Goal: Book appointment/travel/reservation

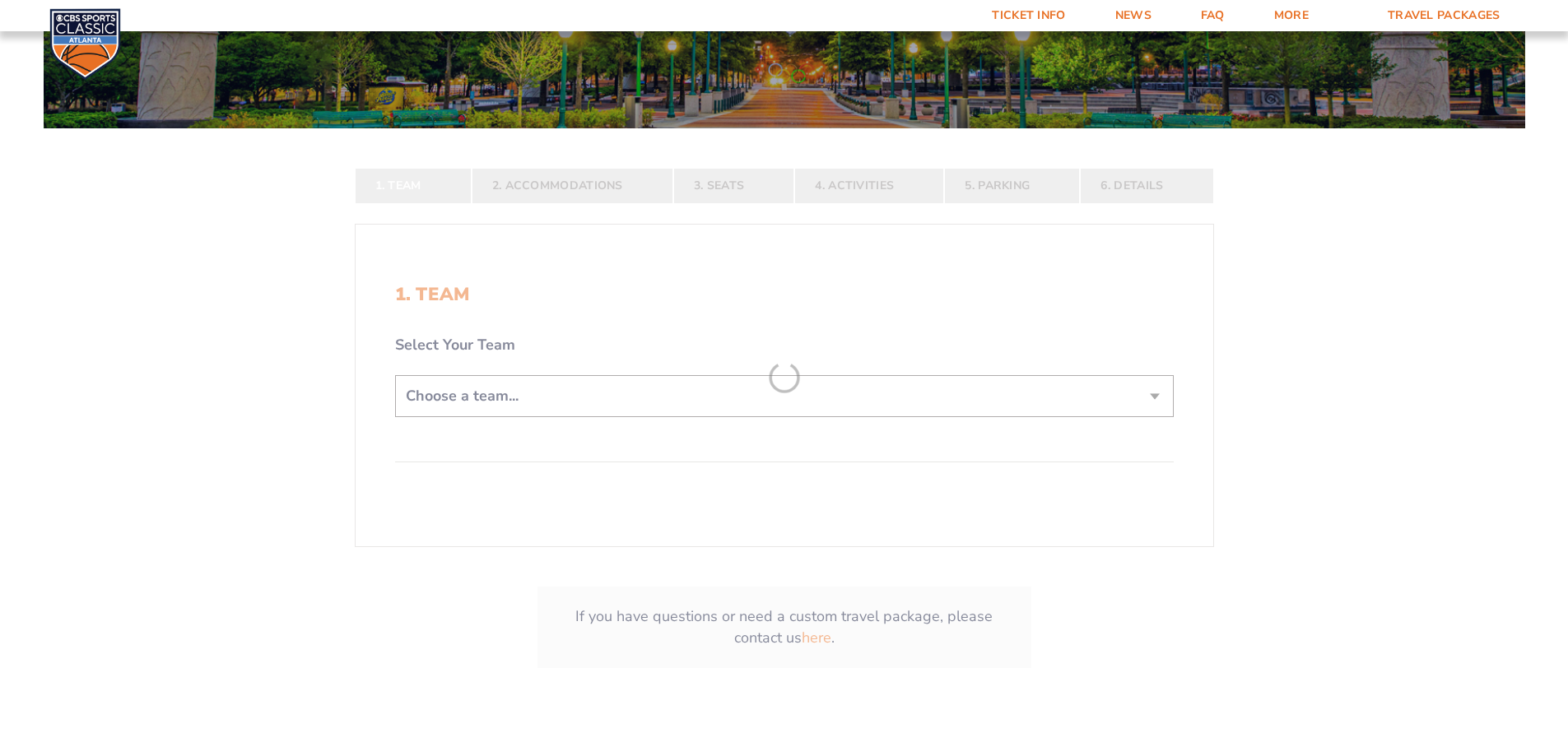
scroll to position [329, 0]
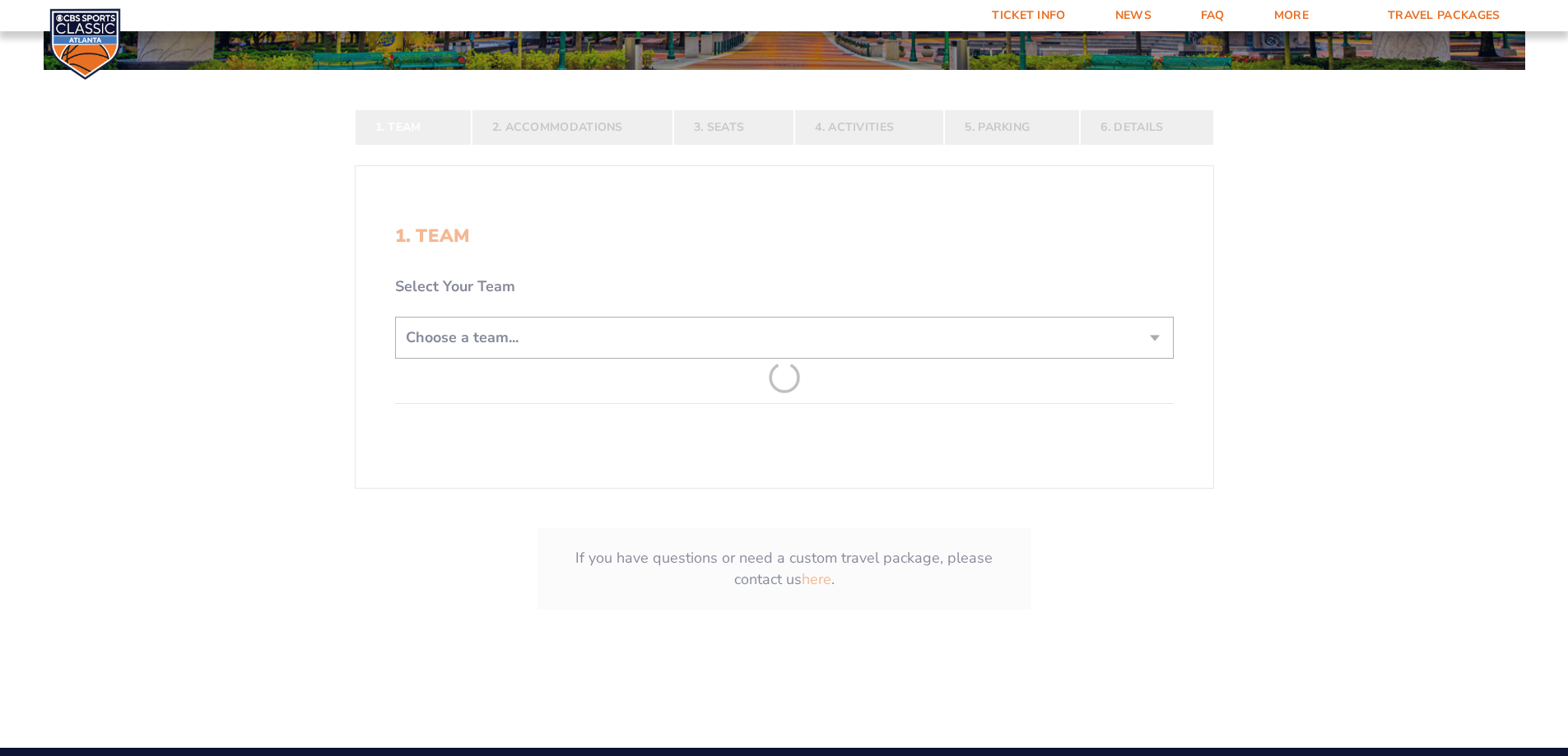
click at [908, 339] on form "[US_STATE] [US_STATE] Travel Package [US_STATE][GEOGRAPHIC_DATA] [US_STATE] Sta…" at bounding box center [784, 179] width 1568 height 1017
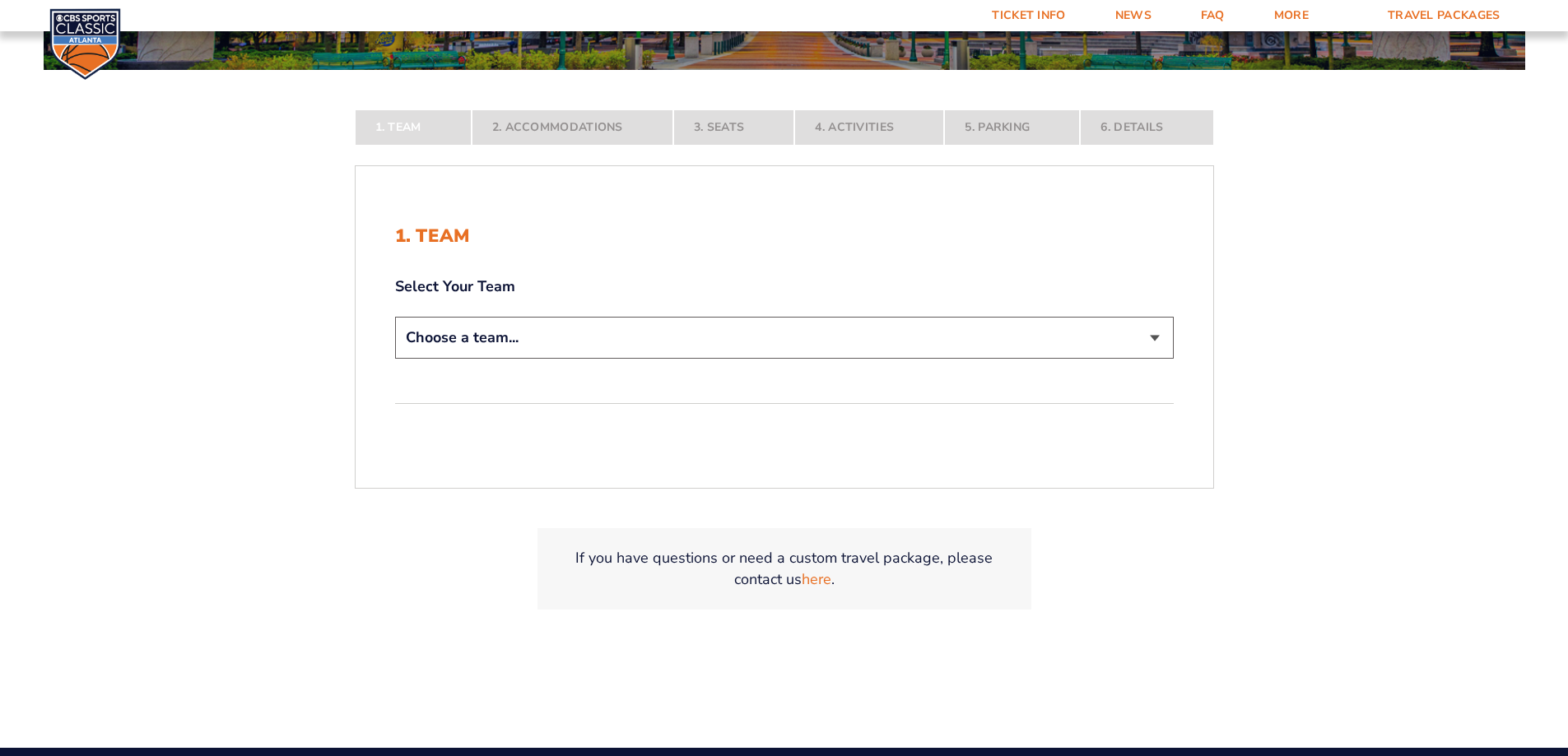
click at [901, 336] on select "Choose a team... [US_STATE] Wildcats [US_STATE] State Buckeyes [US_STATE] Tar H…" at bounding box center [784, 337] width 778 height 42
select select "20108"
click at [395, 358] on select "Choose a team... [US_STATE] Wildcats [US_STATE] State Buckeyes [US_STATE] Tar H…" at bounding box center [784, 337] width 778 height 42
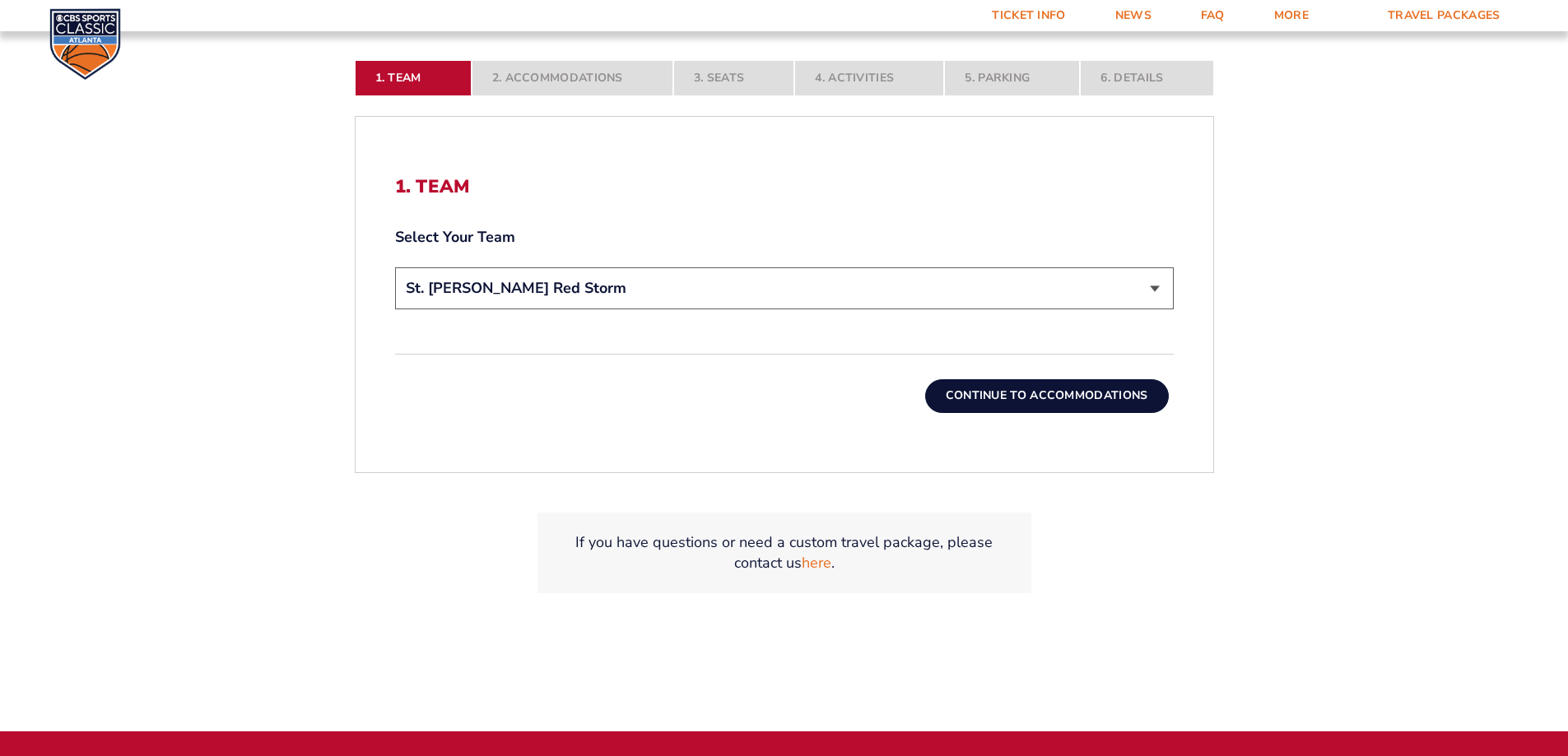
click at [1017, 395] on button "Continue To Accommodations" at bounding box center [1046, 396] width 243 height 33
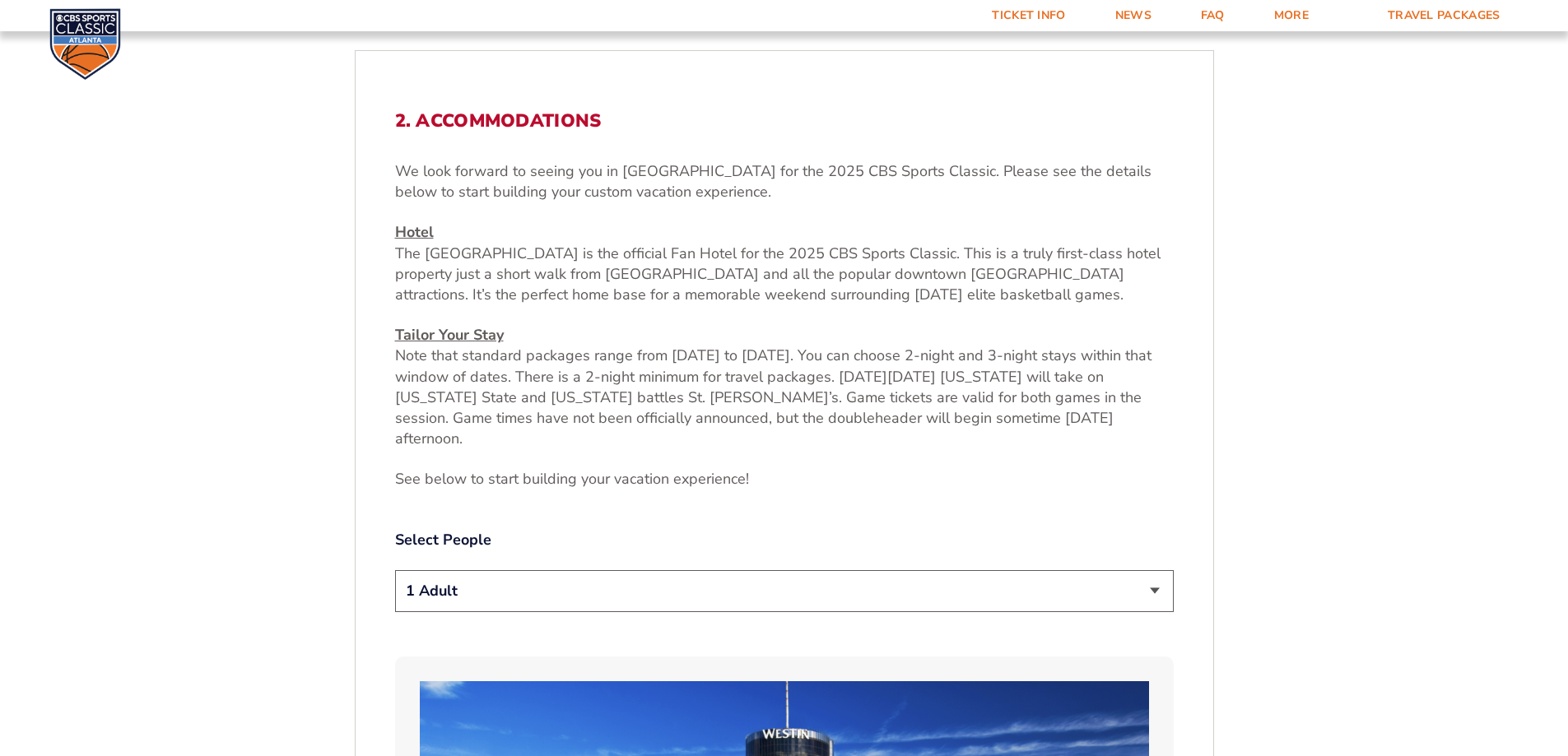
scroll to position [604, 0]
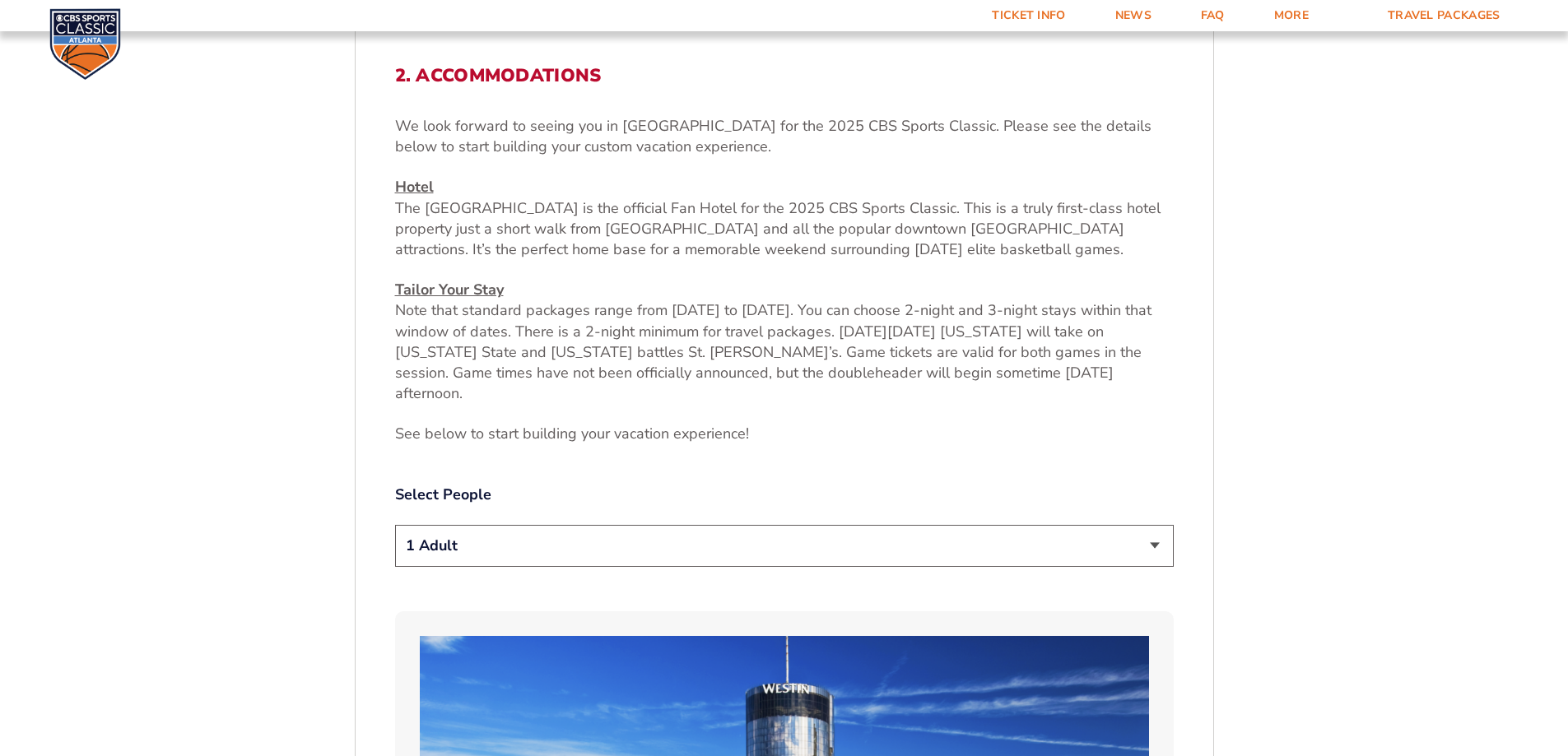
click at [762, 524] on select "1 Adult 2 Adults 3 Adults 4 Adults 2 Adults + 1 Child 2 Adults + 2 Children 2 A…" at bounding box center [784, 545] width 778 height 42
select select "2 Adults + 2 Children"
click at [395, 524] on select "1 Adult 2 Adults 3 Adults 4 Adults 2 Adults + 1 Child 2 Adults + 2 Children 2 A…" at bounding box center [784, 545] width 778 height 42
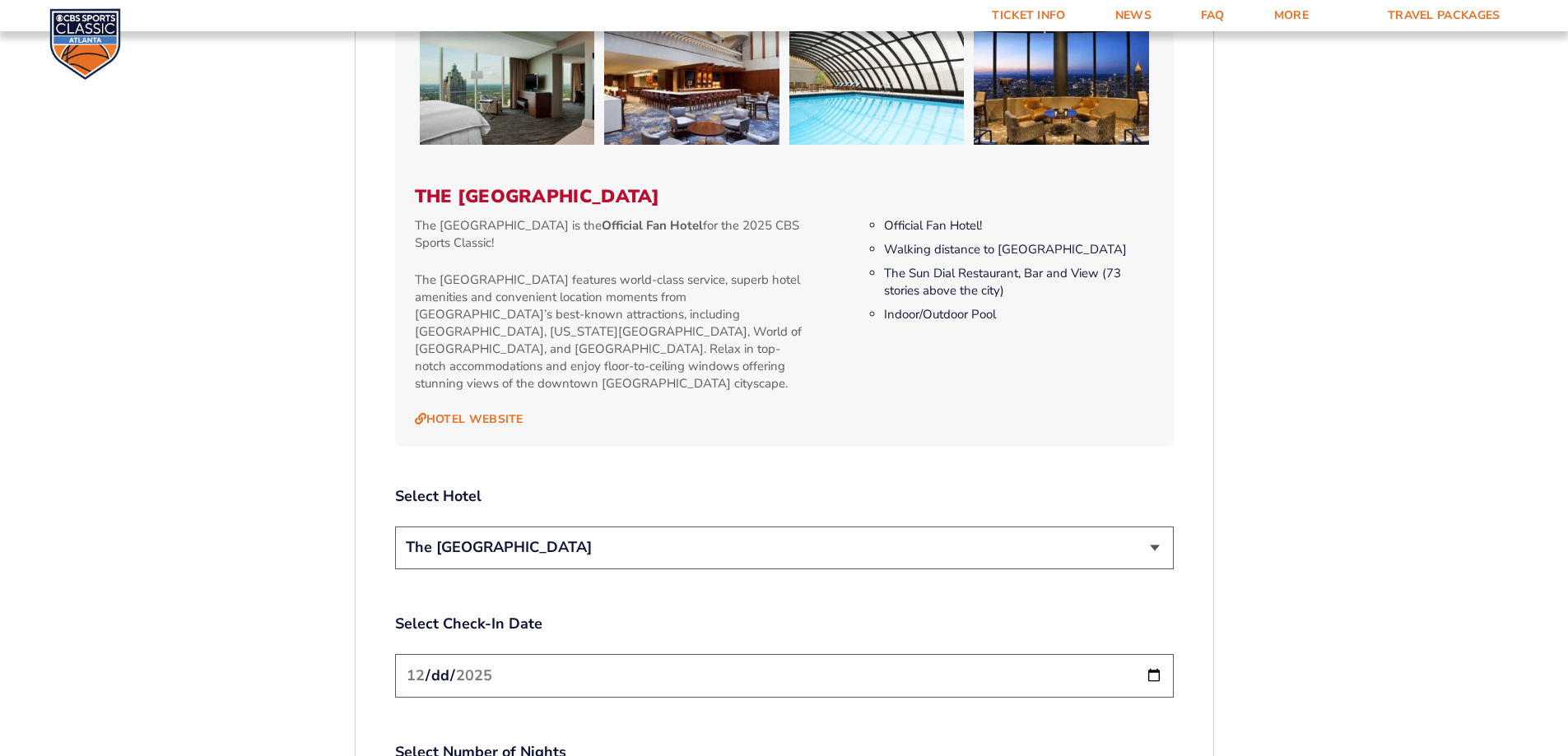
scroll to position [1674, 0]
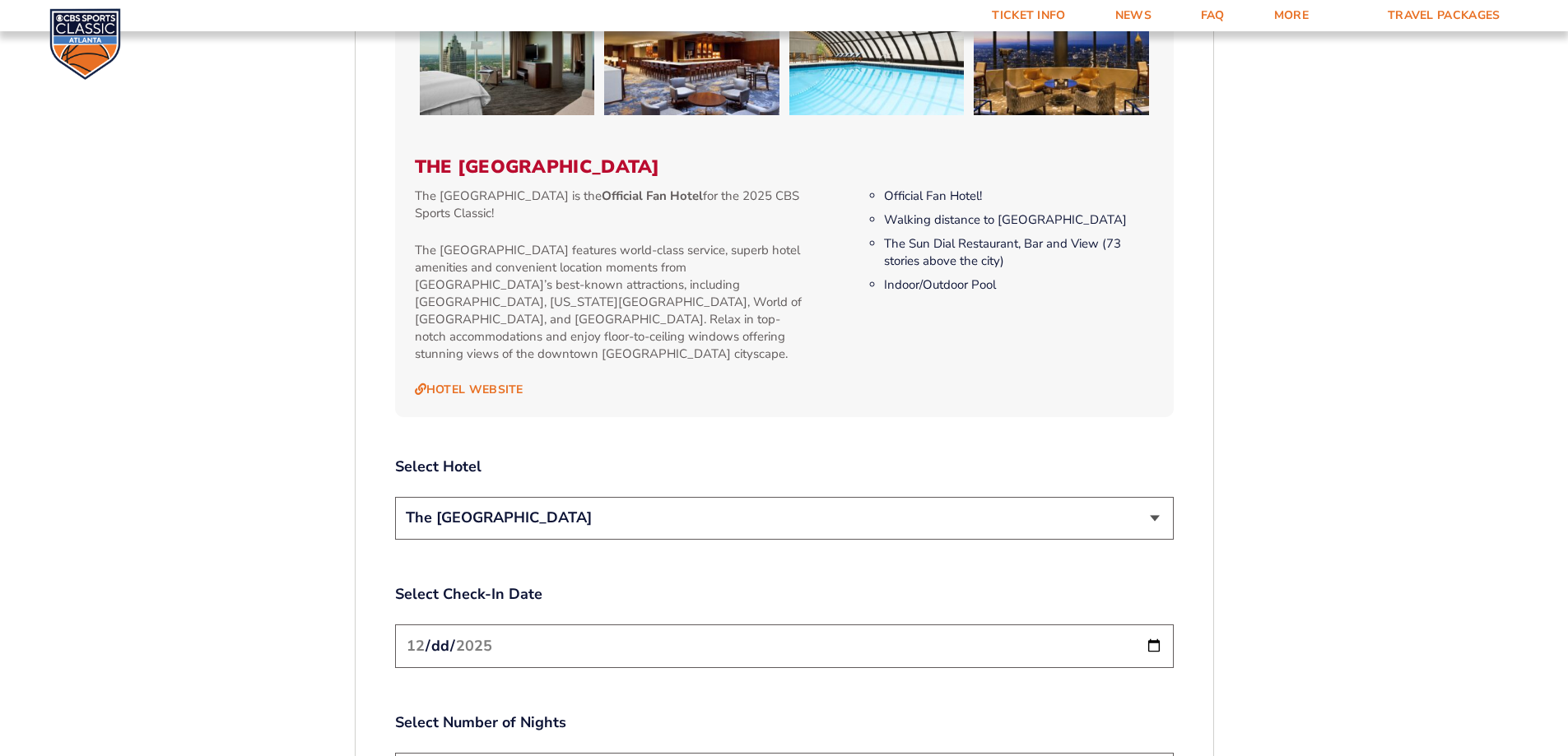
click at [1082, 497] on select "The [GEOGRAPHIC_DATA]" at bounding box center [784, 518] width 778 height 42
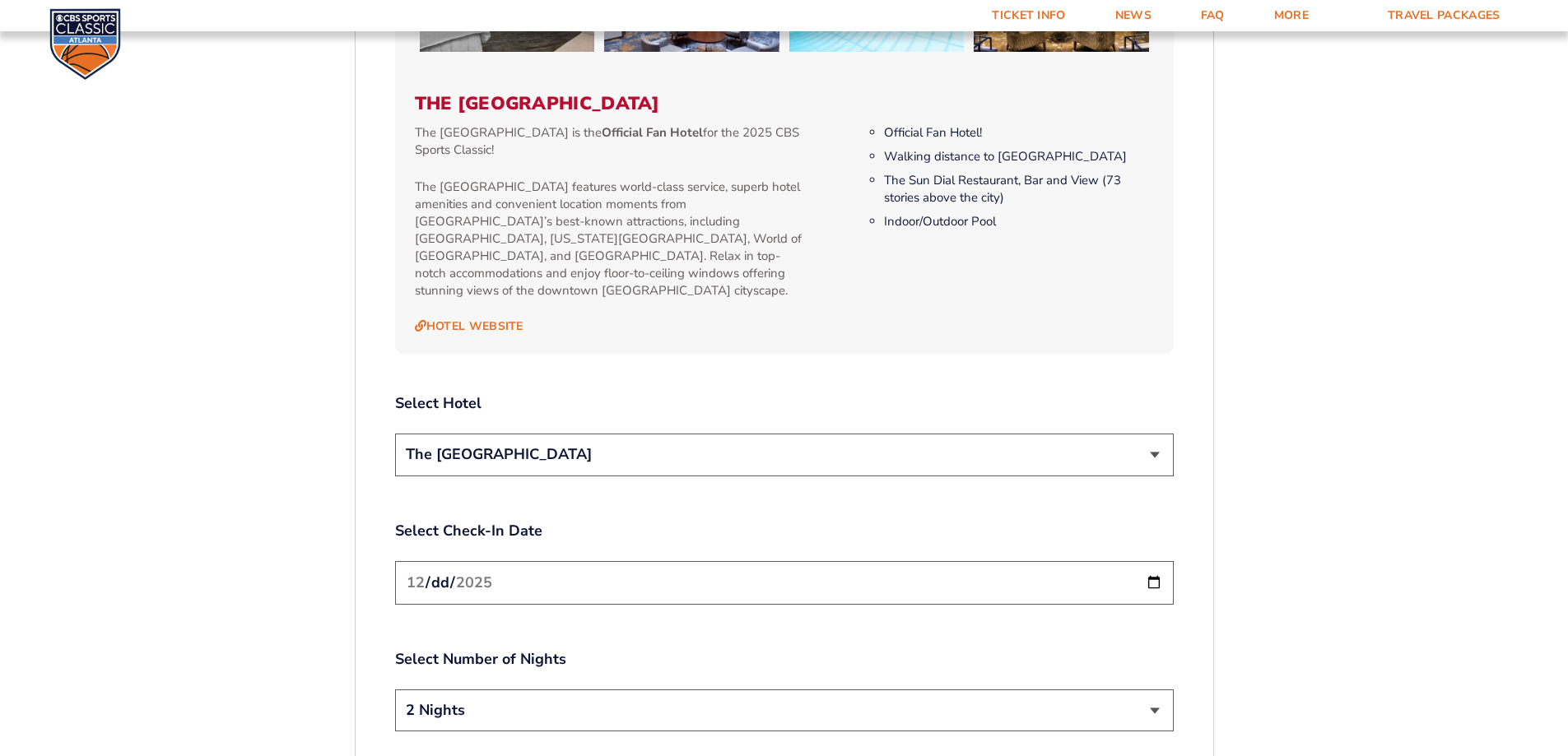
scroll to position [1838, 0]
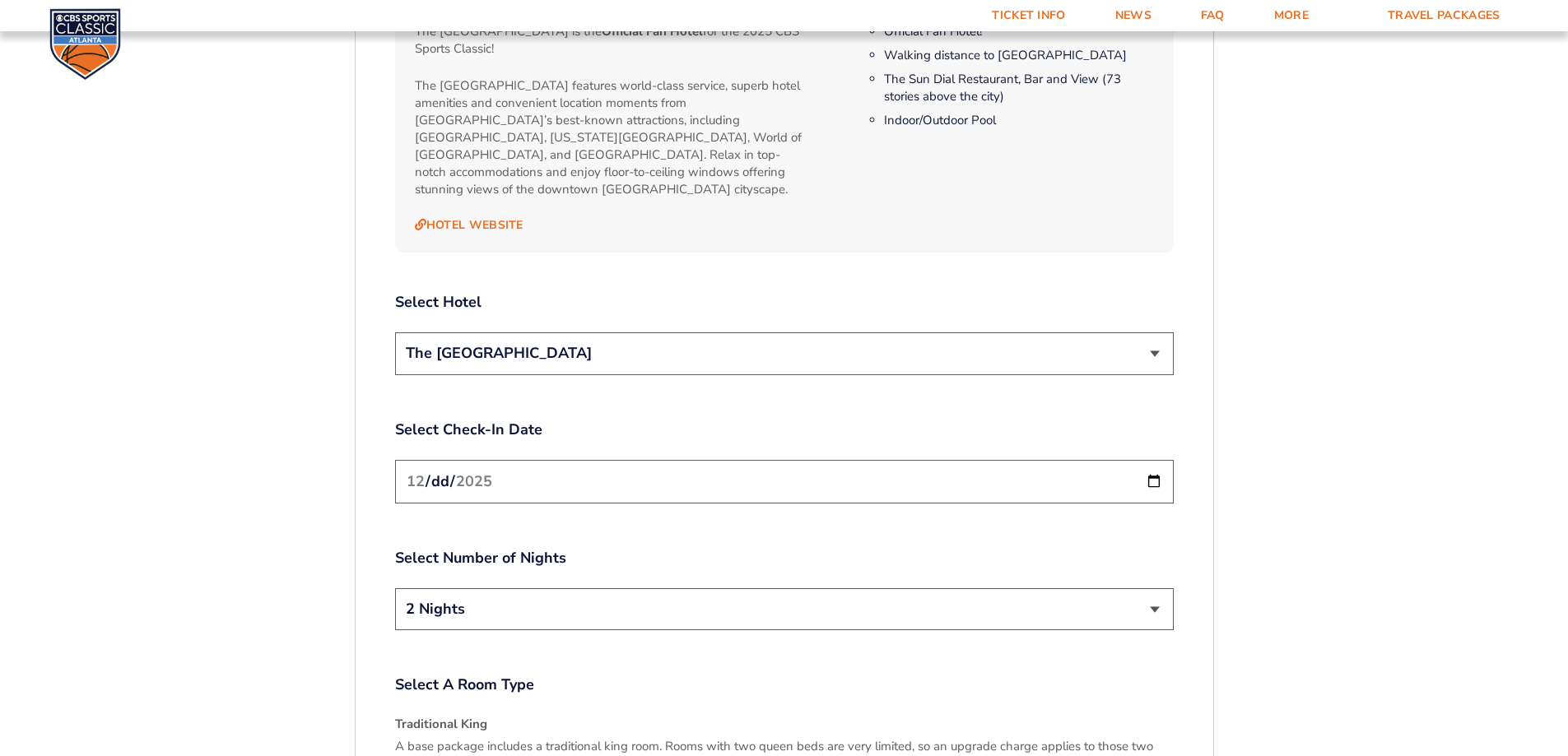
click at [1162, 588] on select "2 Nights 3 Nights" at bounding box center [784, 609] width 778 height 42
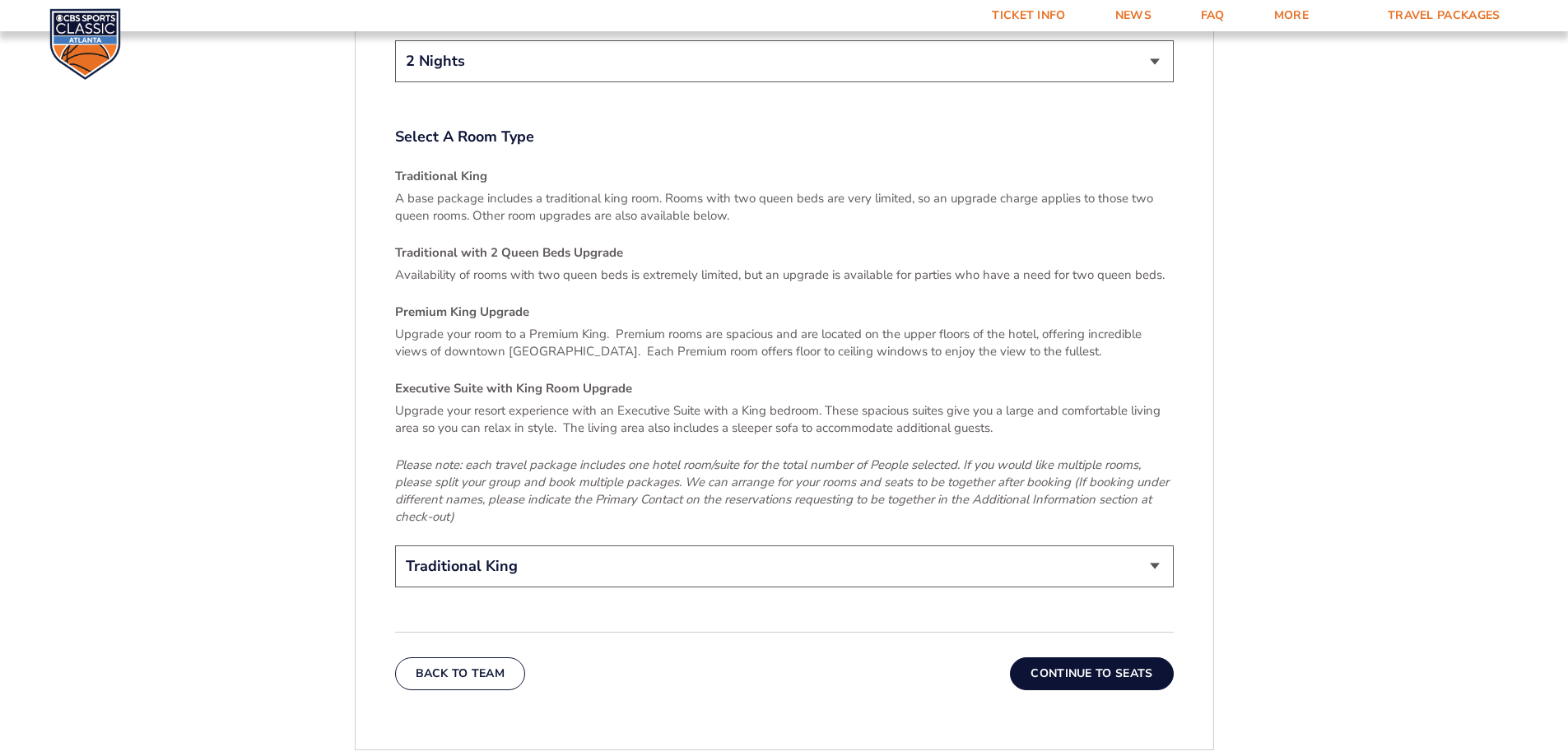
scroll to position [2414, 0]
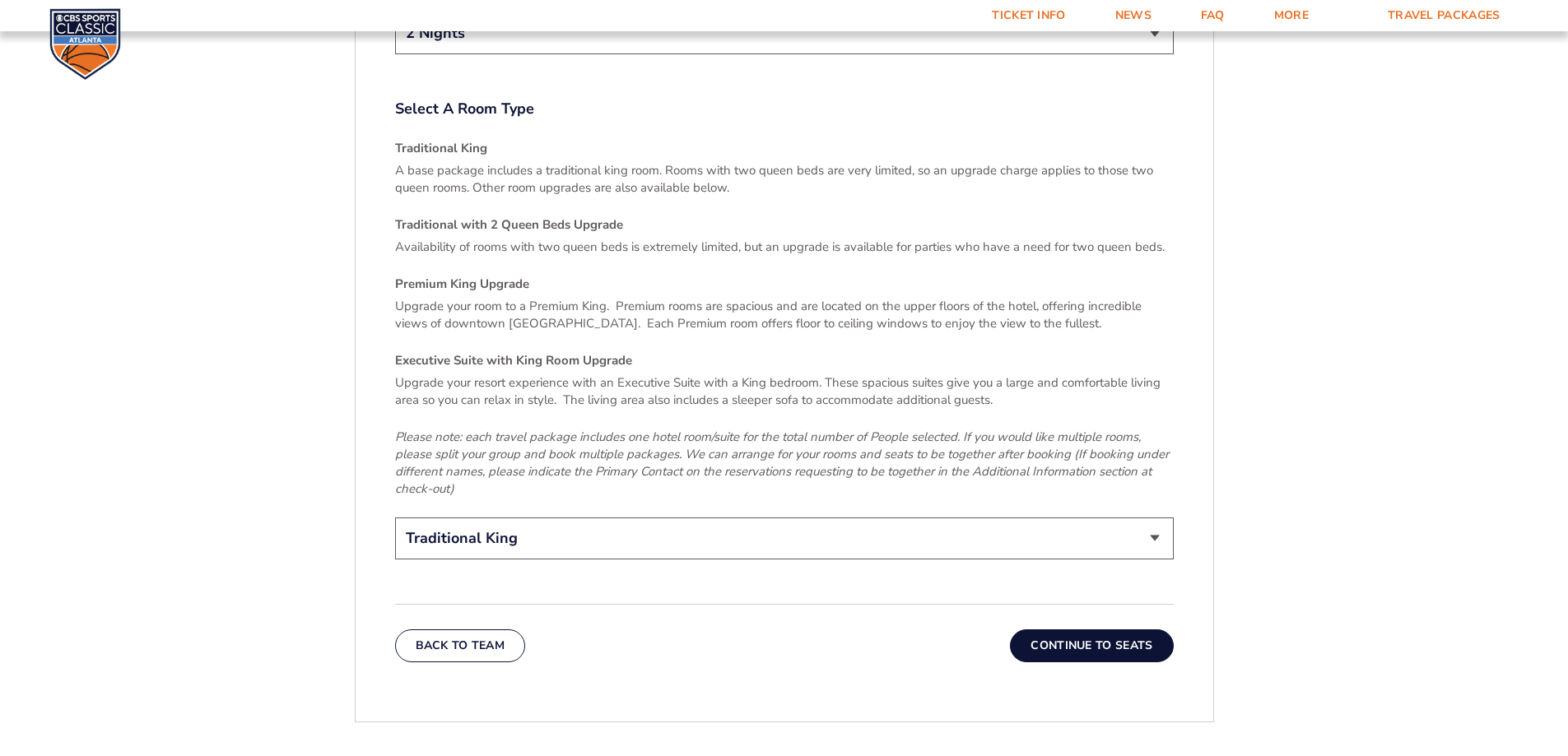
click at [1142, 518] on select "Traditional King Traditional with 2 Queen Beds Upgrade (+$95 per night) Premium…" at bounding box center [784, 539] width 778 height 42
select select "Executive Suite with King Room Upgrade"
click at [395, 518] on select "Traditional King Traditional with 2 Queen Beds Upgrade (+$95 per night) Premium…" at bounding box center [784, 539] width 778 height 42
click at [1122, 629] on button "Continue To Seats" at bounding box center [1091, 645] width 163 height 33
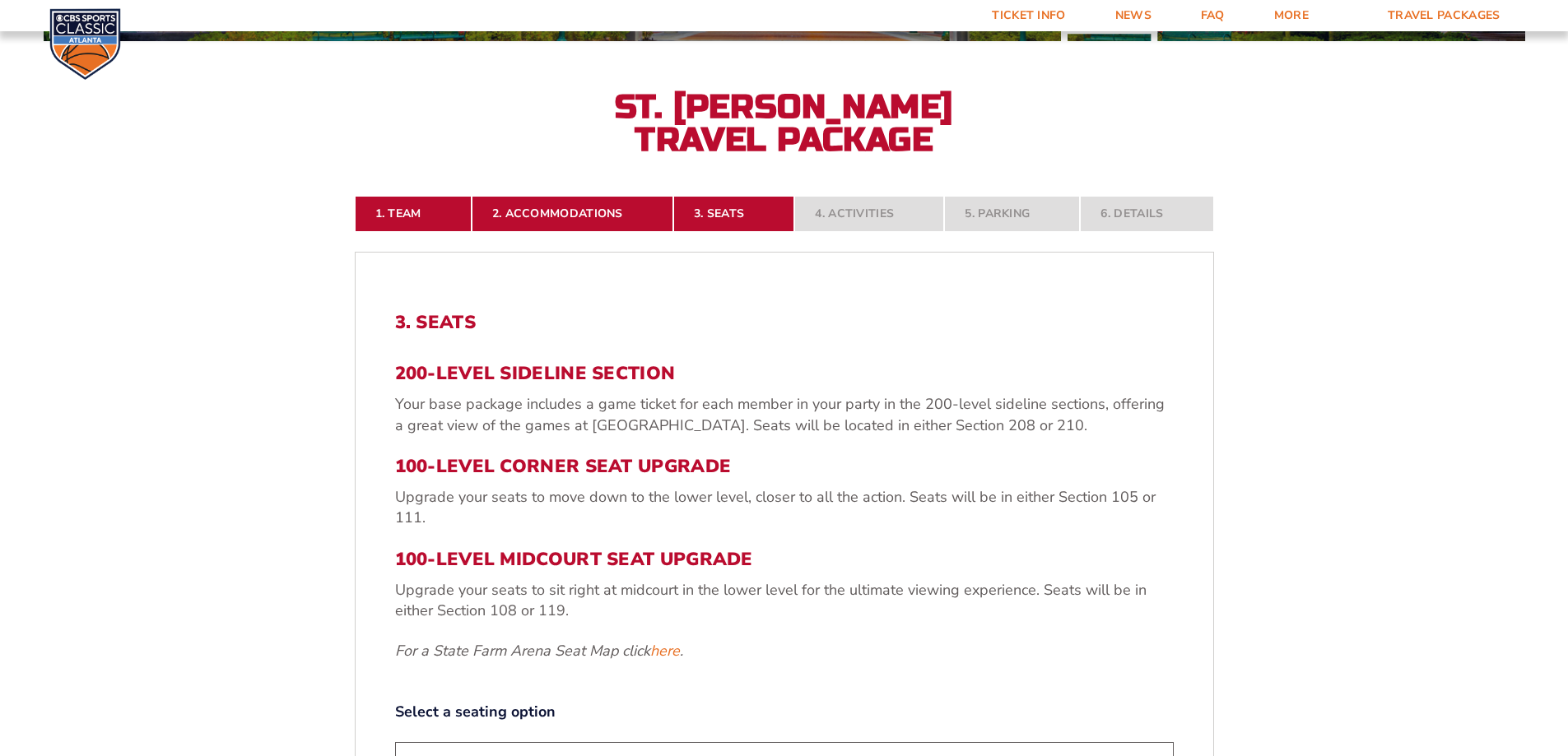
scroll to position [440, 0]
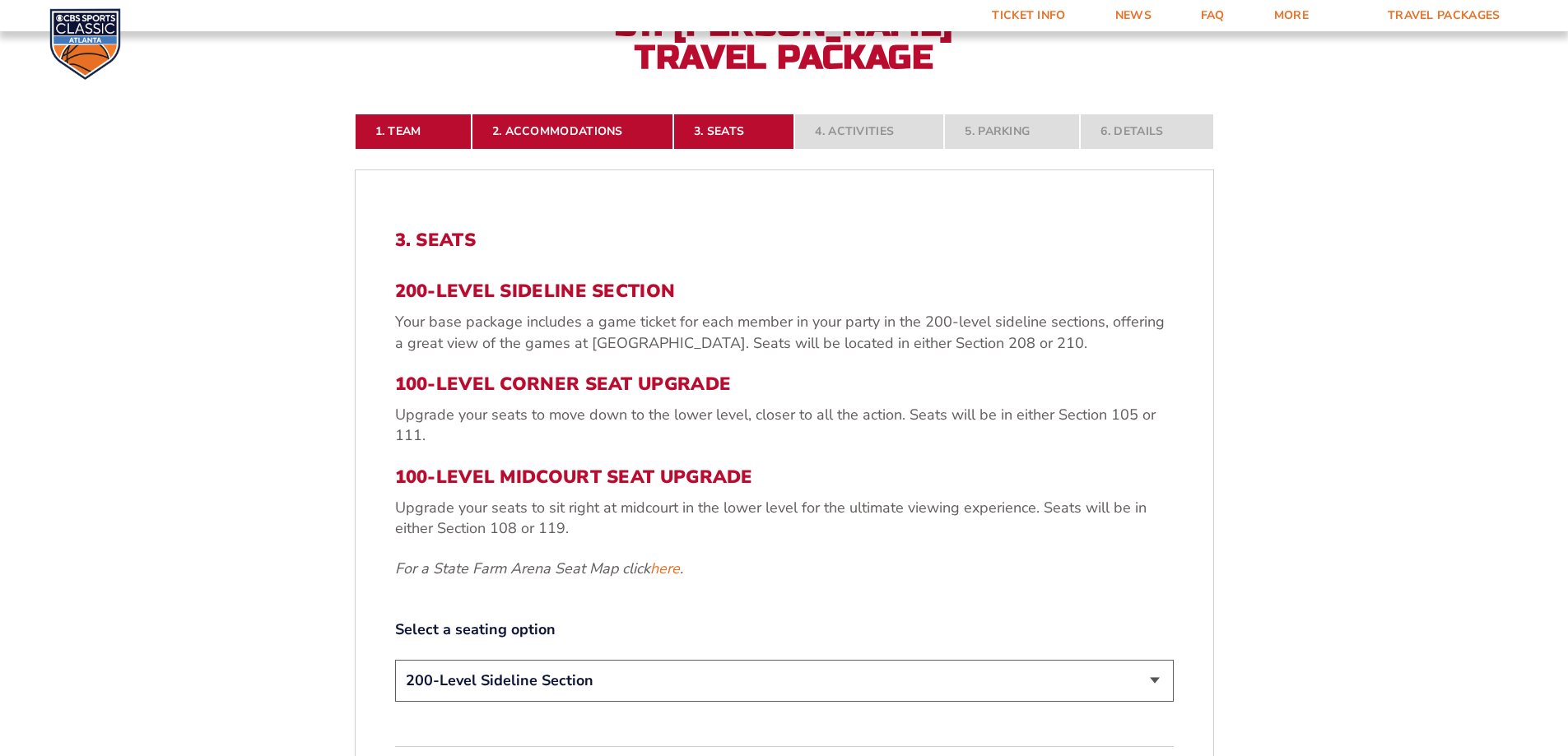
click at [994, 676] on select "200-Level Sideline Section 100-Level Corner Seat Upgrade (+$120 per person) 100…" at bounding box center [784, 681] width 778 height 42
select select "100-Level Midcourt Seat Upgrade"
click at [395, 660] on select "200-Level Sideline Section 100-Level Corner Seat Upgrade (+$120 per person) 100…" at bounding box center [784, 681] width 778 height 42
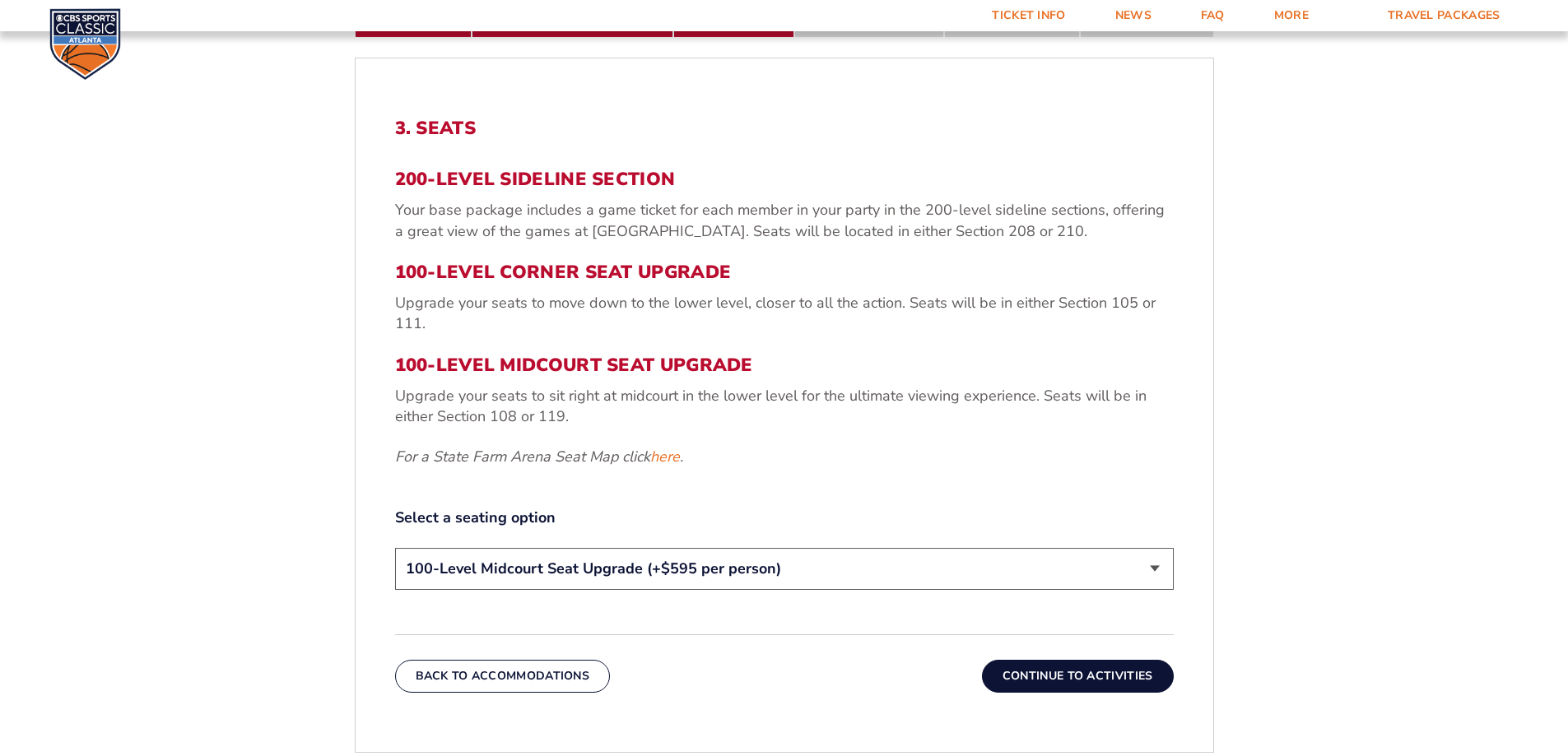
scroll to position [851, 0]
